Goal: Information Seeking & Learning: Learn about a topic

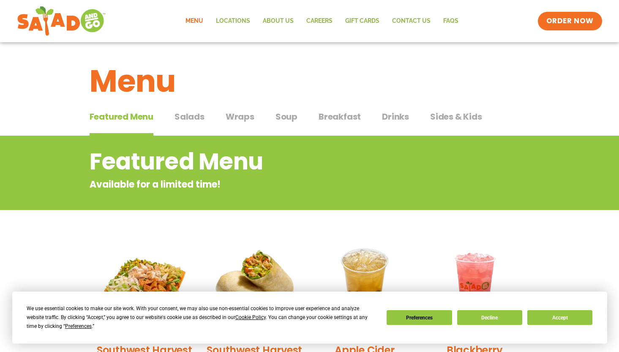
click at [239, 119] on span "Wraps" at bounding box center [240, 116] width 29 height 13
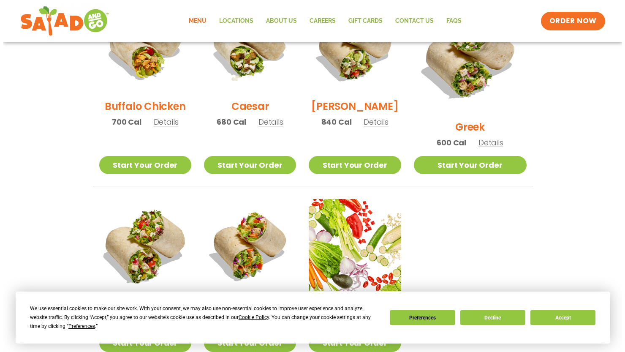
scroll to position [549, 0]
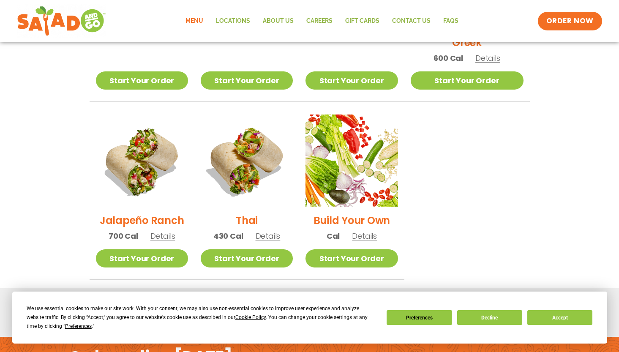
click at [132, 213] on h2 "Jalapeño Ranch" at bounding box center [142, 220] width 84 height 15
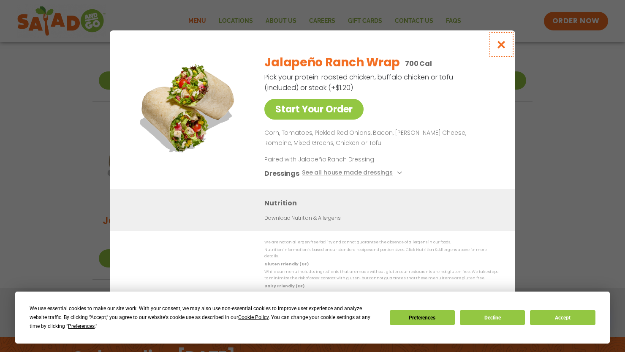
click at [500, 47] on icon "Close modal" at bounding box center [501, 44] width 11 height 9
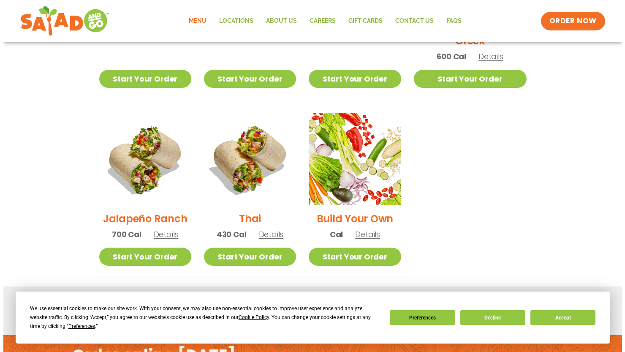
scroll to position [508, 0]
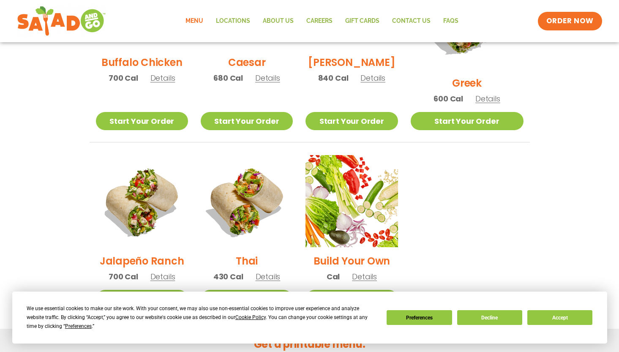
click at [273, 271] on span "Details" at bounding box center [268, 276] width 25 height 11
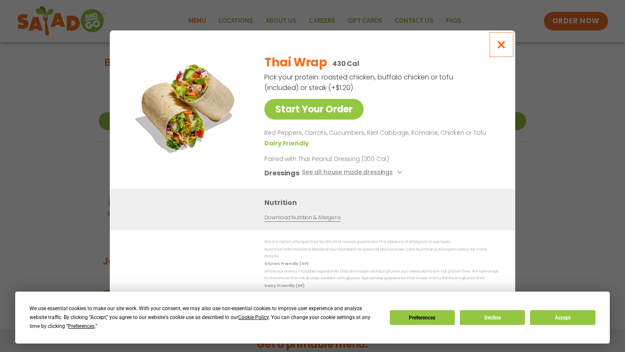
click at [500, 49] on icon "Close modal" at bounding box center [501, 44] width 11 height 9
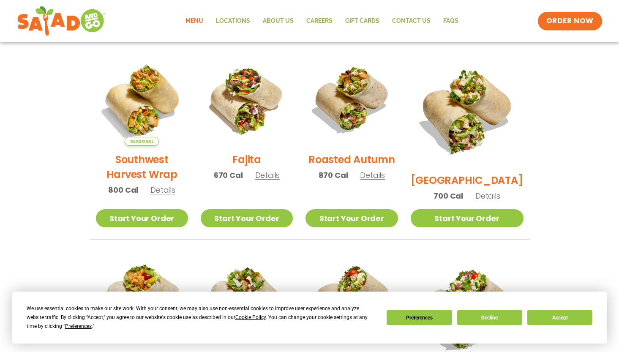
scroll to position [255, 0]
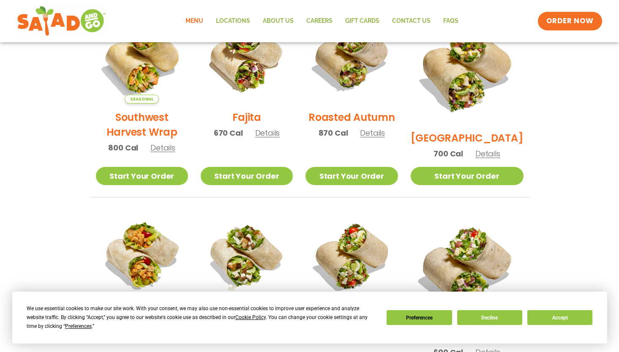
click at [269, 138] on span "Details" at bounding box center [267, 133] width 25 height 11
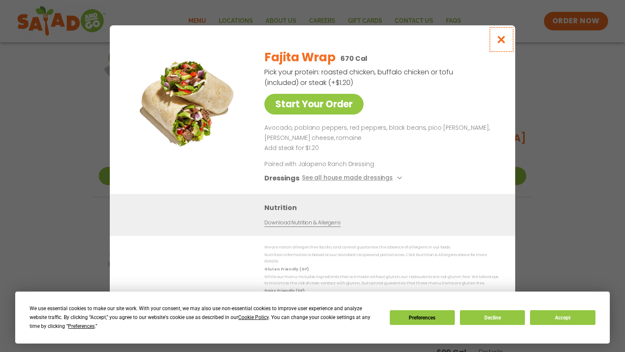
click at [501, 44] on icon "Close modal" at bounding box center [501, 39] width 11 height 9
